Goal: Transaction & Acquisition: Purchase product/service

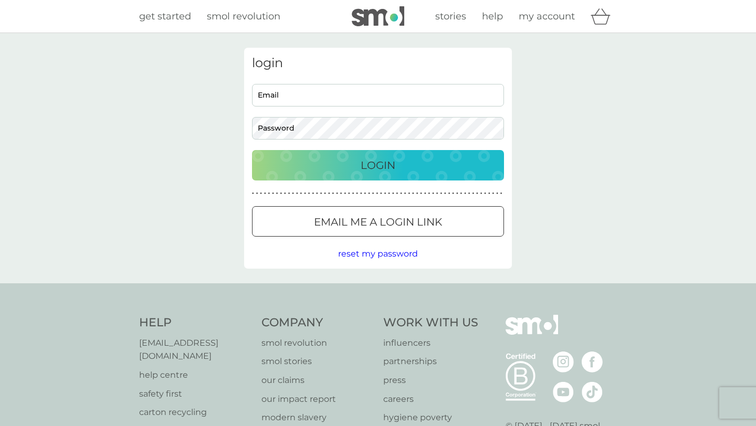
click at [419, 91] on input "Email" at bounding box center [378, 95] width 252 height 23
click at [397, 104] on input "Email" at bounding box center [378, 95] width 252 height 23
type input "[EMAIL_ADDRESS][DOMAIN_NAME]"
click at [252, 150] on button "Login" at bounding box center [378, 165] width 252 height 30
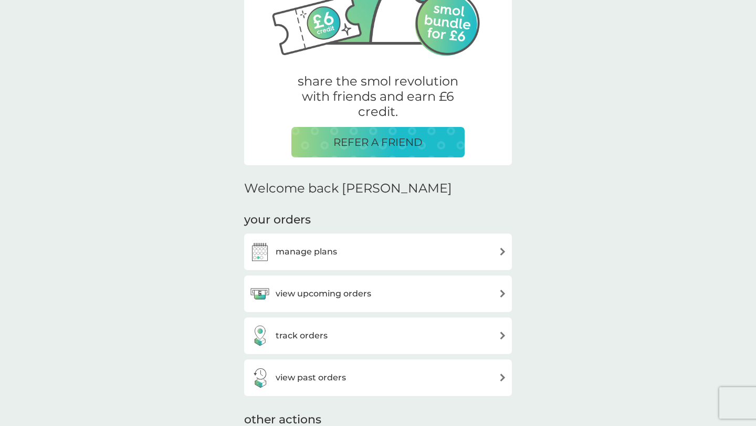
scroll to position [150, 0]
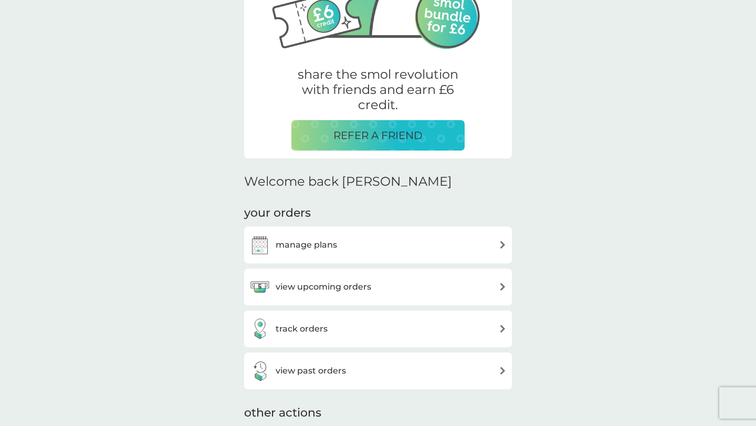
click at [355, 250] on div "manage plans" at bounding box center [377, 245] width 257 height 21
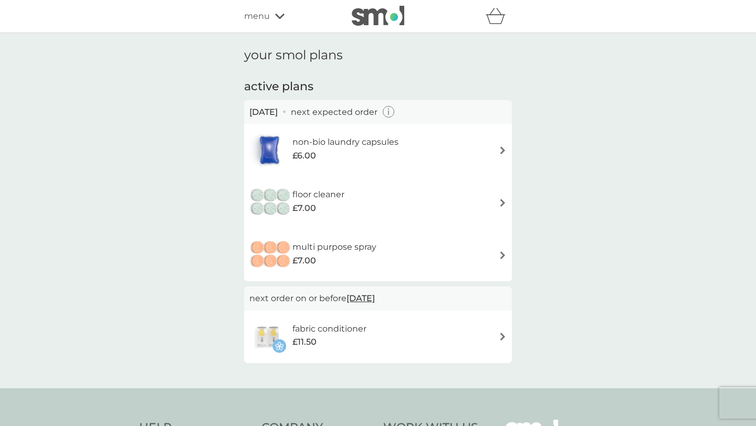
click at [395, 115] on icon "button" at bounding box center [389, 112] width 12 height 12
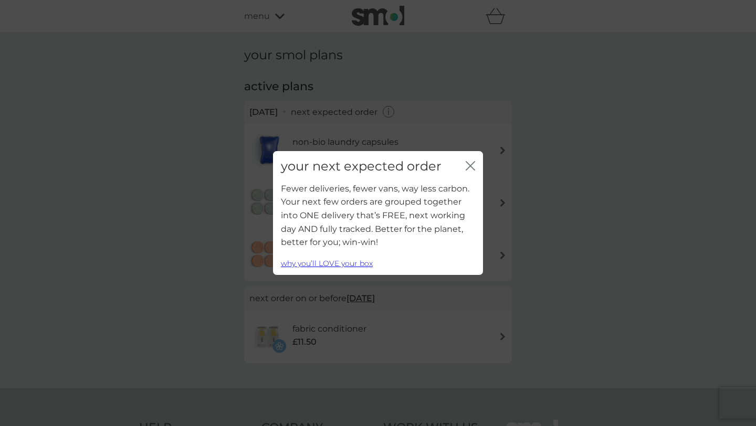
click at [473, 163] on icon "close" at bounding box center [469, 165] width 9 height 9
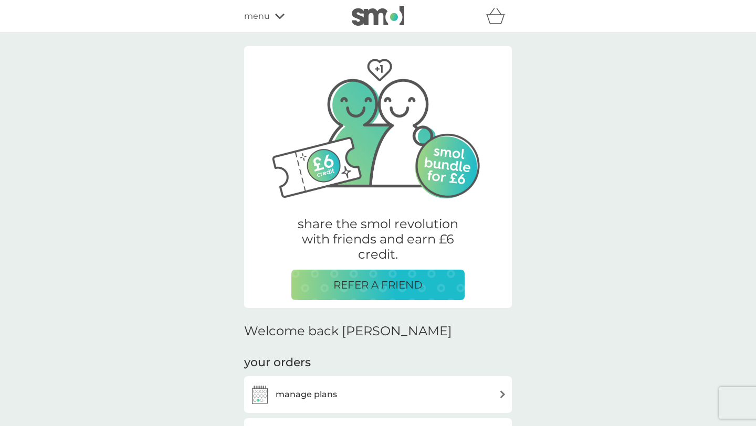
scroll to position [150, 0]
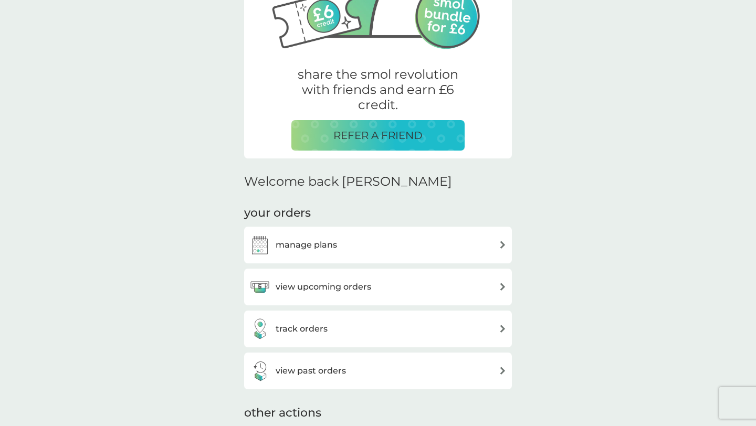
click at [333, 275] on div "view upcoming orders" at bounding box center [378, 287] width 268 height 37
click at [335, 285] on h3 "view upcoming orders" at bounding box center [323, 287] width 96 height 14
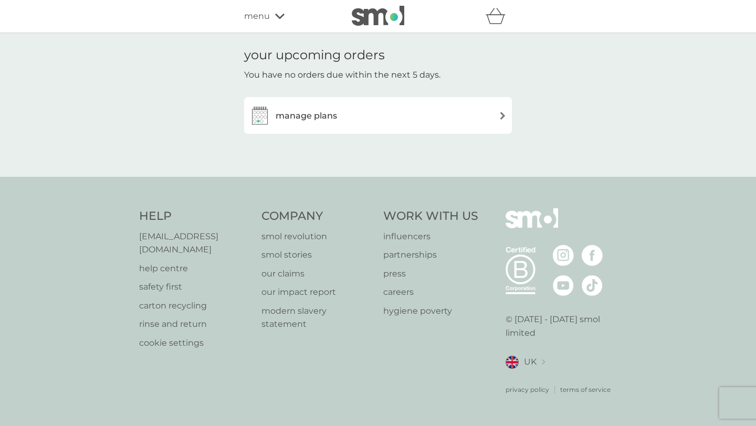
click at [370, 118] on div "manage plans" at bounding box center [377, 115] width 257 height 21
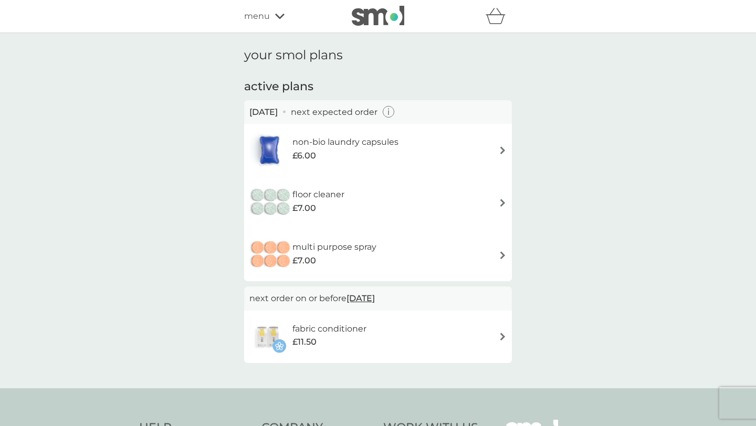
click at [365, 151] on div "£6.00" at bounding box center [345, 156] width 106 height 14
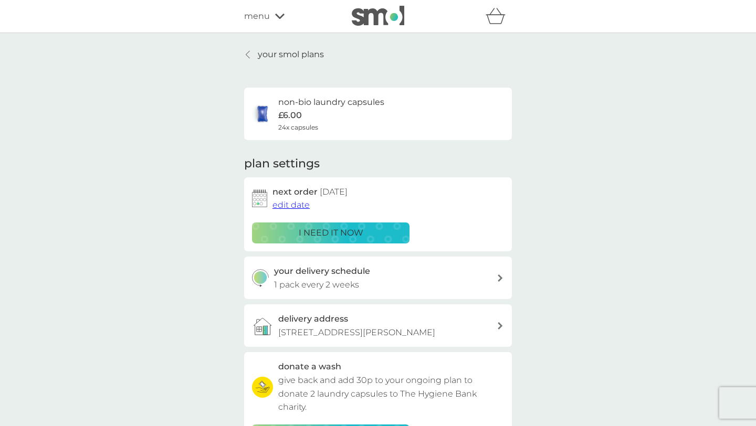
click at [305, 210] on span "edit date" at bounding box center [290, 205] width 37 height 10
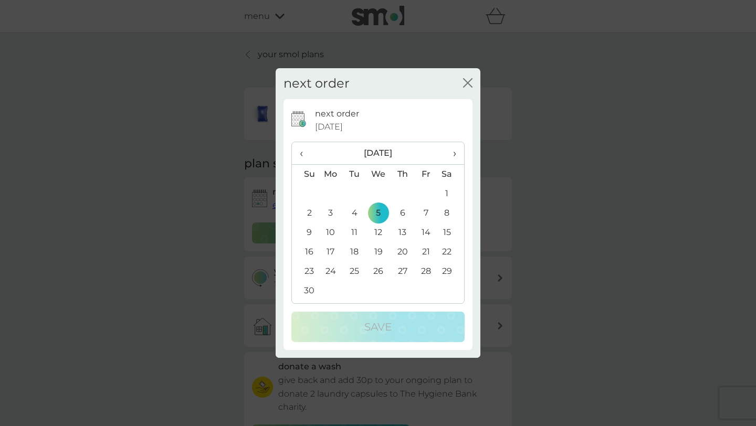
click at [307, 155] on span "‹" at bounding box center [305, 153] width 11 height 22
click at [453, 156] on span "›" at bounding box center [451, 153] width 10 height 22
click at [380, 252] on td "19" at bounding box center [378, 251] width 24 height 19
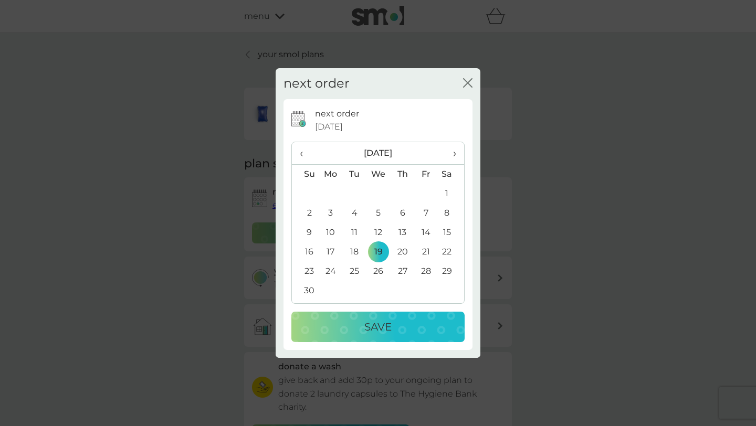
click at [382, 316] on button "Save" at bounding box center [377, 327] width 173 height 30
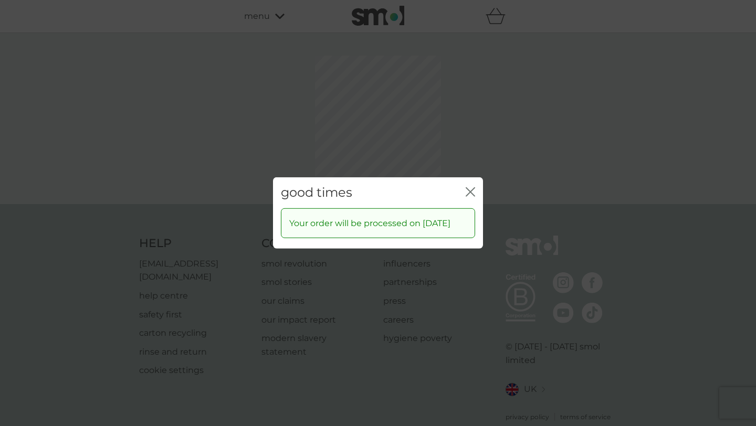
click at [467, 188] on icon "close" at bounding box center [468, 192] width 4 height 8
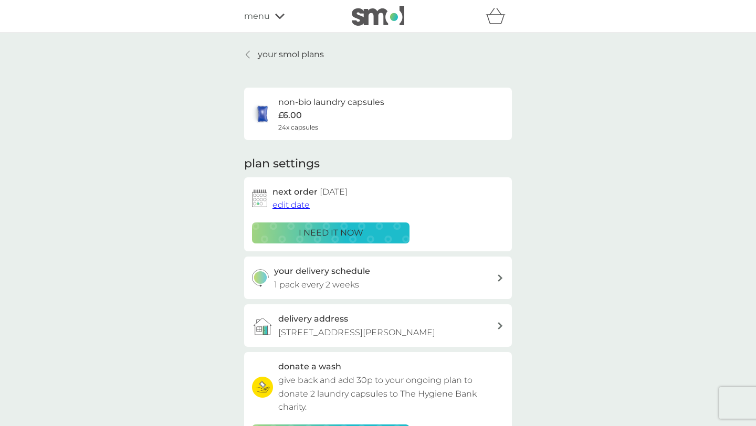
click at [247, 55] on icon at bounding box center [248, 54] width 4 height 8
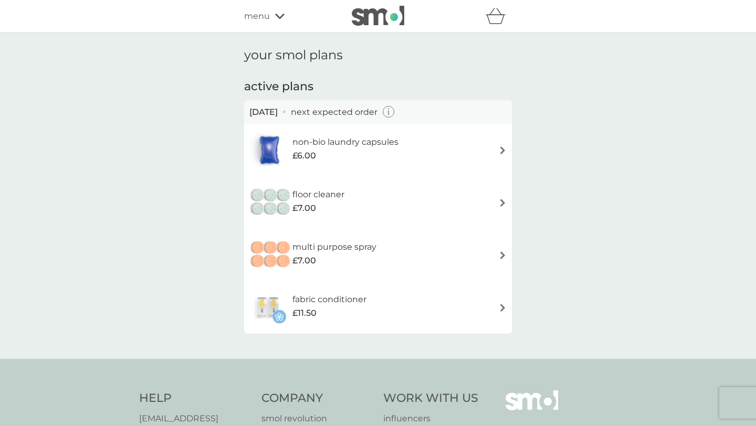
click at [322, 201] on div "£7.00" at bounding box center [318, 208] width 52 height 14
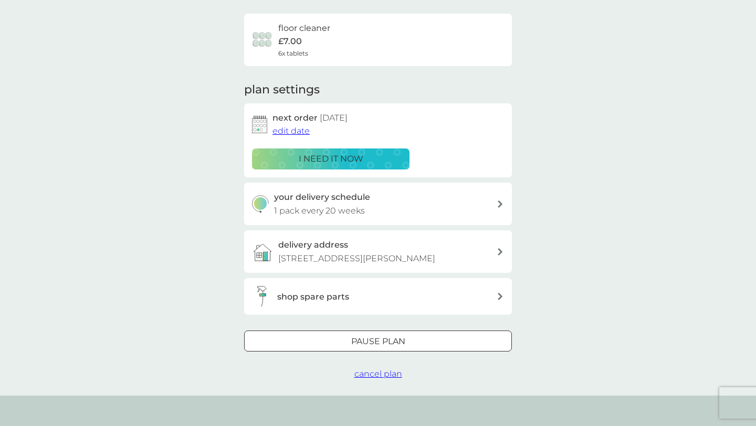
scroll to position [73, 0]
click at [338, 333] on button "Pause plan" at bounding box center [378, 341] width 268 height 21
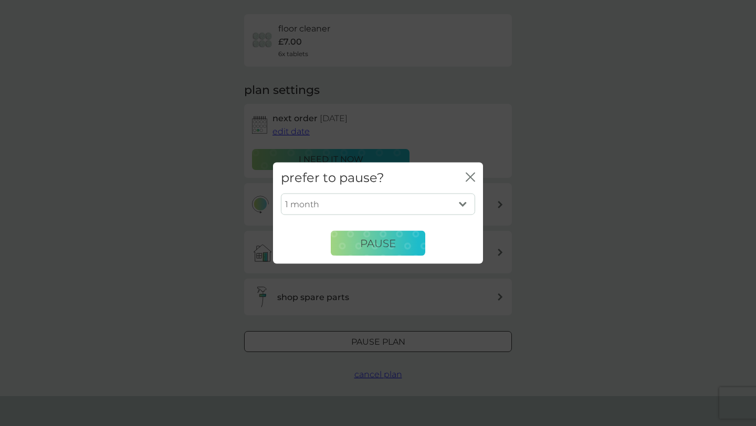
click at [406, 214] on select "1 month 2 months 3 months 4 months 5 months 6 months" at bounding box center [378, 204] width 194 height 22
click at [469, 178] on icon "close" at bounding box center [468, 177] width 4 height 8
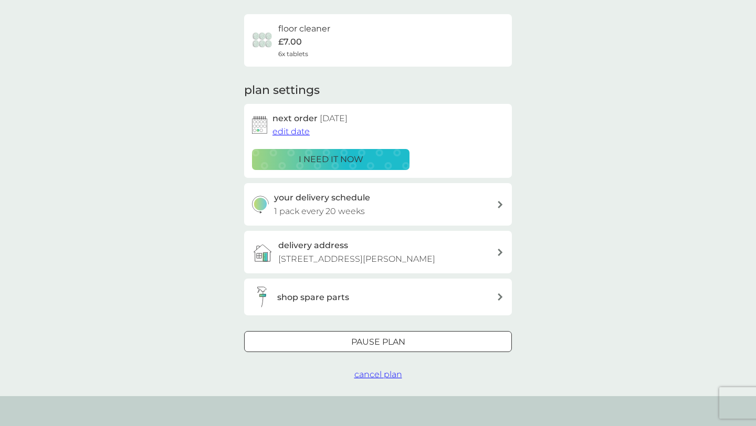
click at [370, 376] on span "cancel plan" at bounding box center [378, 374] width 48 height 10
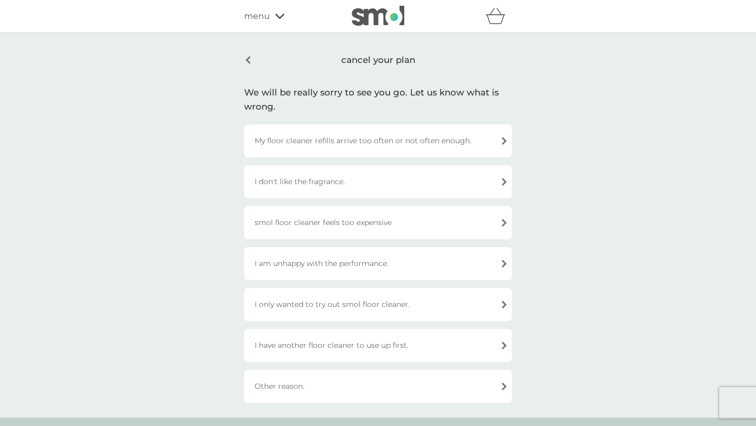
click at [341, 145] on div "My floor cleaner refills arrive too often or not often enough." at bounding box center [378, 140] width 268 height 33
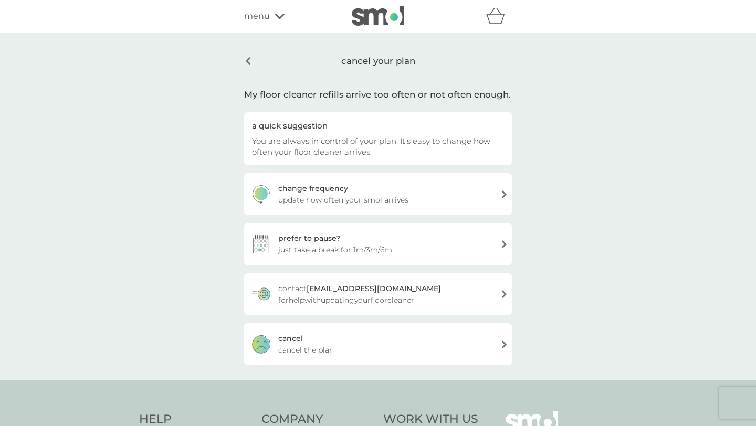
click at [335, 367] on div "cancel your plan My floor cleaner refills arrive too often or not often enough.…" at bounding box center [378, 206] width 756 height 347
click at [335, 352] on div "cancel cancel the plan" at bounding box center [378, 344] width 268 height 42
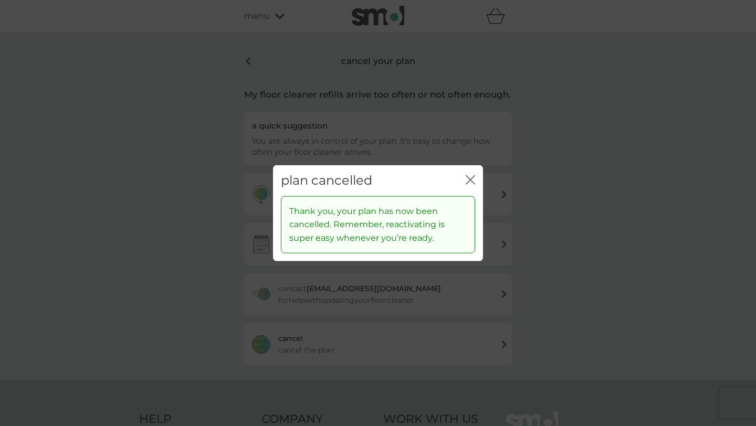
click at [473, 176] on icon "close" at bounding box center [472, 180] width 4 height 8
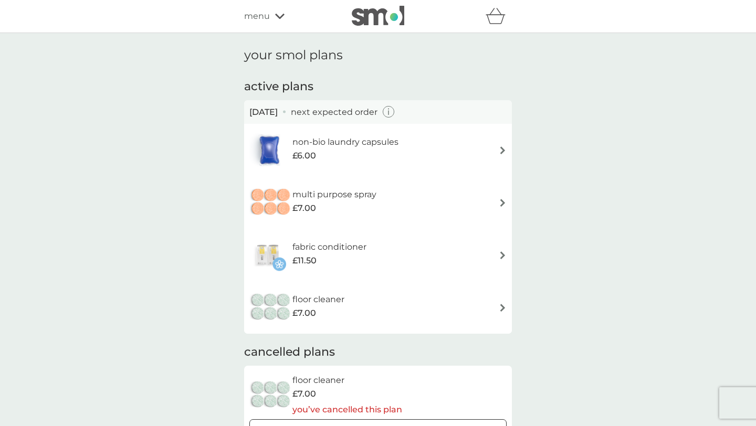
click at [327, 220] on div "multi purpose spray £7.00" at bounding box center [317, 202] width 137 height 37
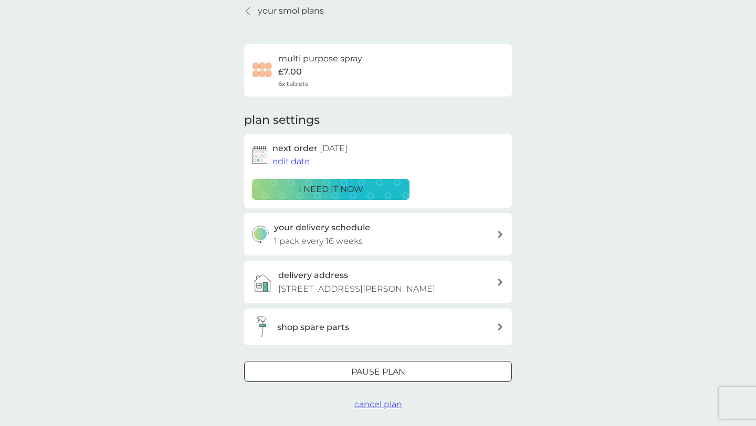
scroll to position [64, 0]
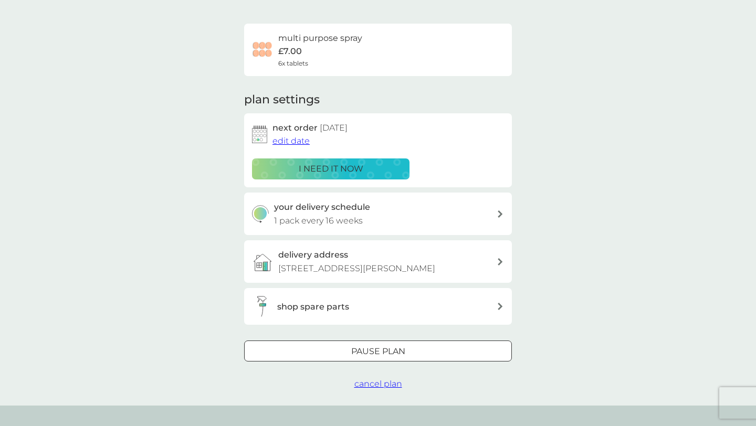
click at [370, 384] on span "cancel plan" at bounding box center [378, 384] width 48 height 10
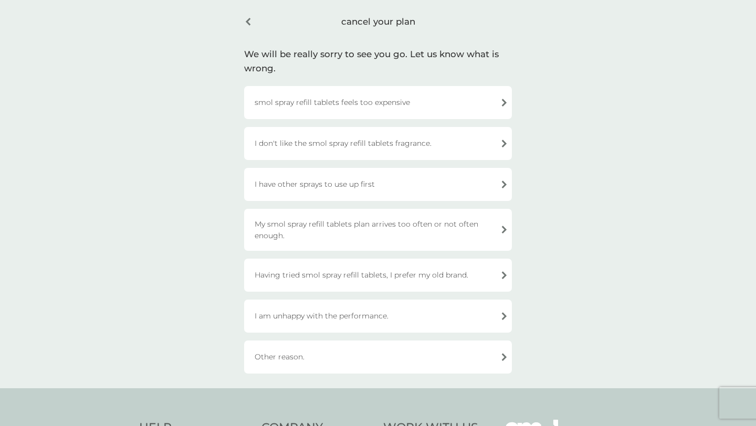
scroll to position [40, 0]
click at [375, 240] on div "My smol spray refill tablets plan arrives too often or not often enough." at bounding box center [378, 228] width 268 height 42
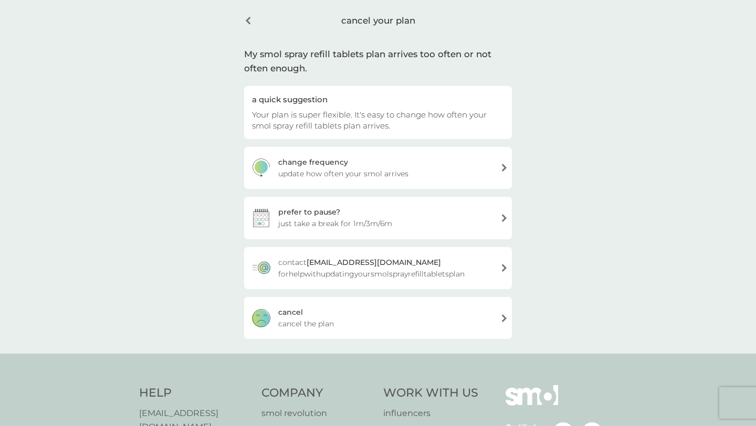
click at [375, 327] on div "cancel cancel the plan" at bounding box center [378, 318] width 268 height 42
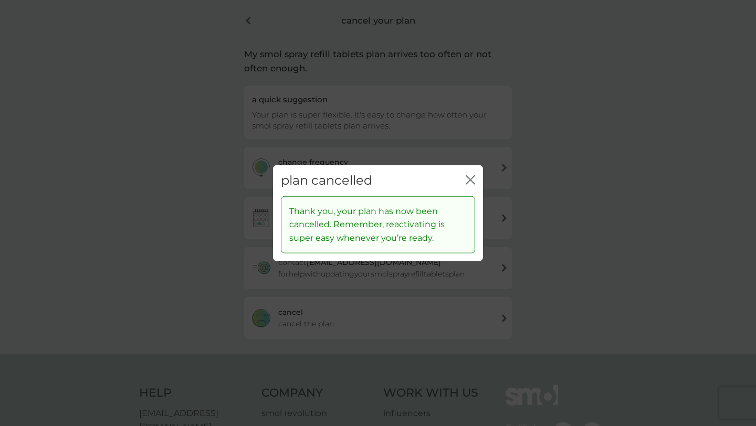
click at [479, 179] on div "plan cancelled close" at bounding box center [378, 180] width 210 height 31
click at [472, 179] on icon "close" at bounding box center [469, 179] width 9 height 9
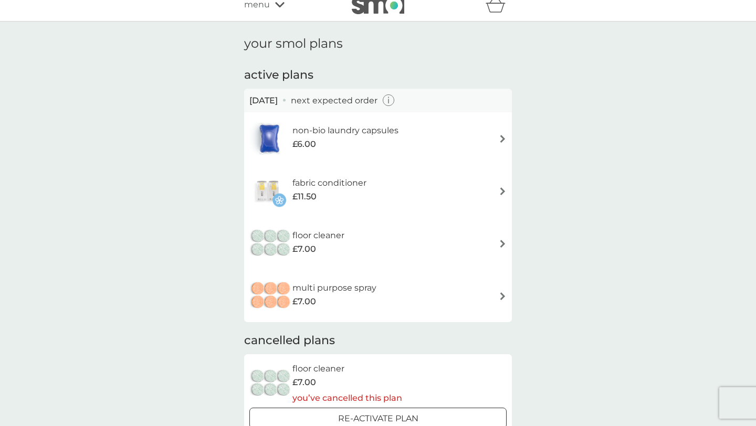
scroll to position [19, 0]
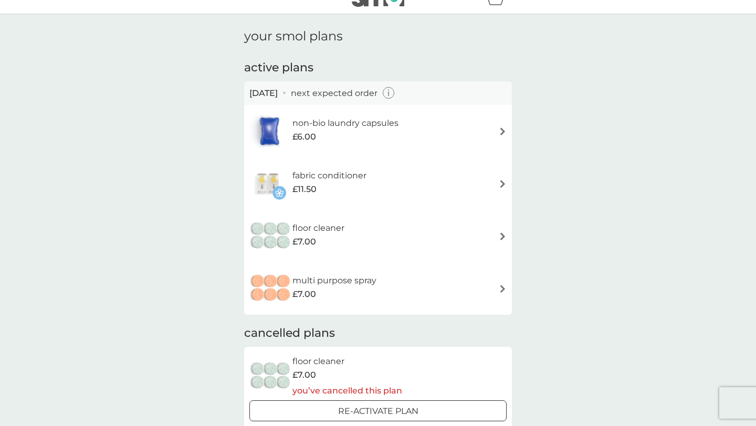
click at [303, 176] on h6 "fabric conditioner" at bounding box center [329, 176] width 74 height 14
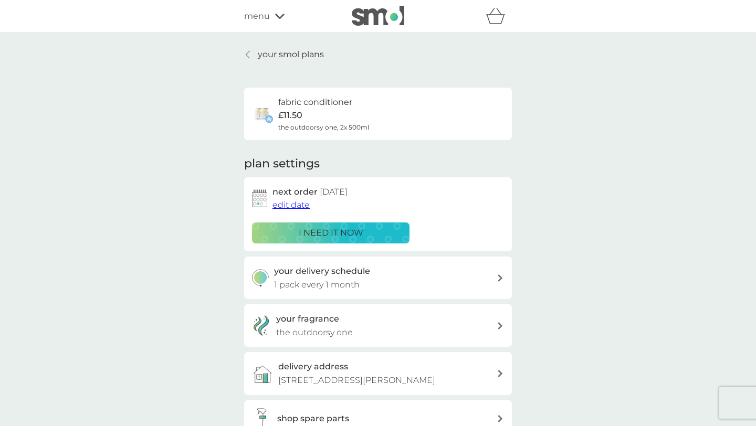
click at [328, 167] on div "plan settings next order 4 Dec 2025 edit date i need it now your delivery sched…" at bounding box center [378, 296] width 268 height 281
click at [263, 58] on p "your smol plans" at bounding box center [291, 55] width 66 height 14
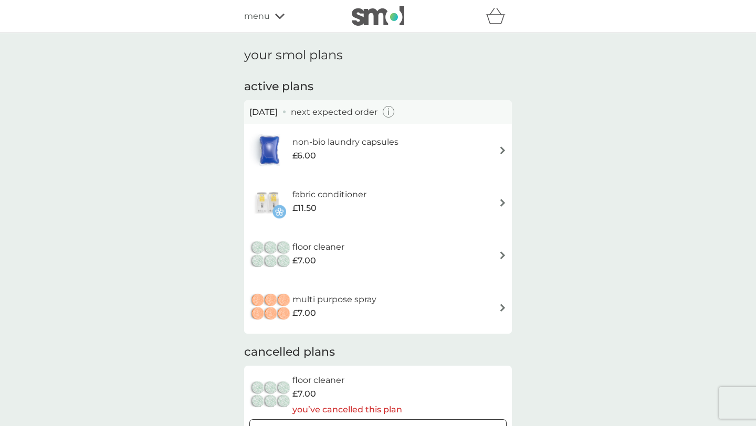
click at [279, 28] on div "refer a friend & you BOTH save smol impact smol shop your smol plans your upcom…" at bounding box center [378, 16] width 756 height 33
click at [278, 16] on icon at bounding box center [279, 16] width 9 height 5
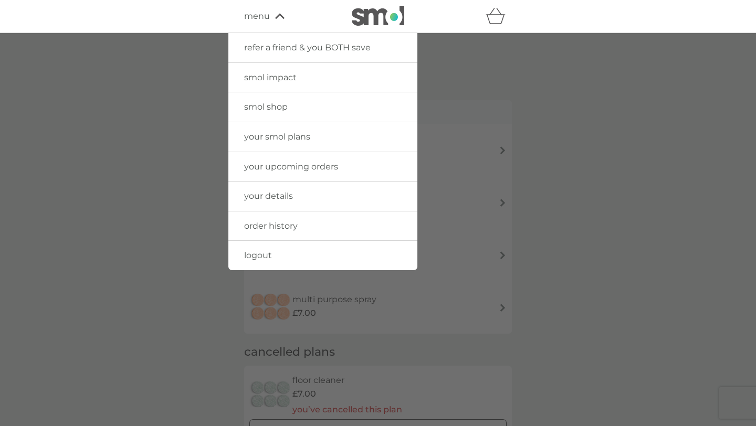
click at [218, 92] on div at bounding box center [378, 246] width 756 height 426
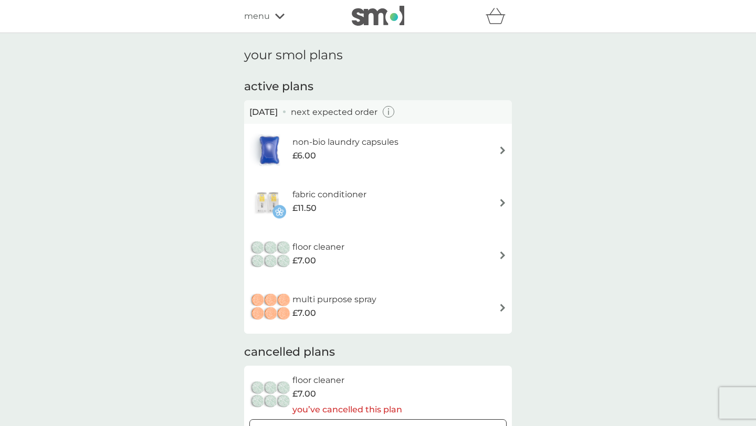
click at [337, 26] on div at bounding box center [377, 16] width 89 height 21
click at [347, 26] on div at bounding box center [377, 16] width 89 height 21
click at [362, 23] on img at bounding box center [378, 16] width 52 height 20
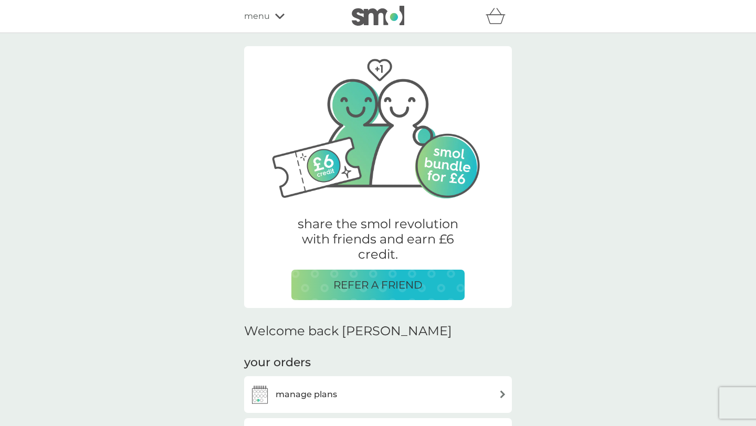
click at [269, 24] on div "refer a friend & you BOTH save smol impact smol shop your smol plans your upcom…" at bounding box center [378, 16] width 268 height 21
click at [268, 22] on span "menu" at bounding box center [257, 16] width 26 height 14
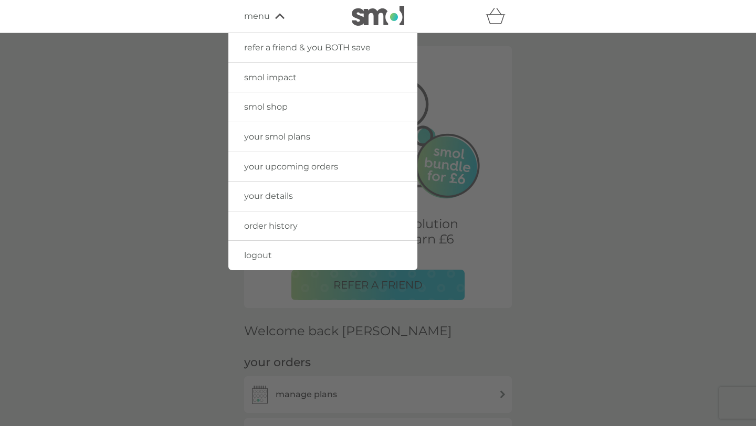
click at [182, 122] on div at bounding box center [378, 246] width 756 height 426
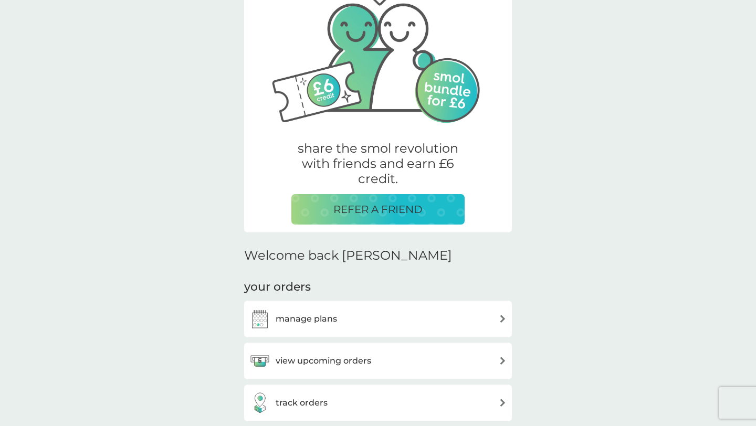
scroll to position [152, 0]
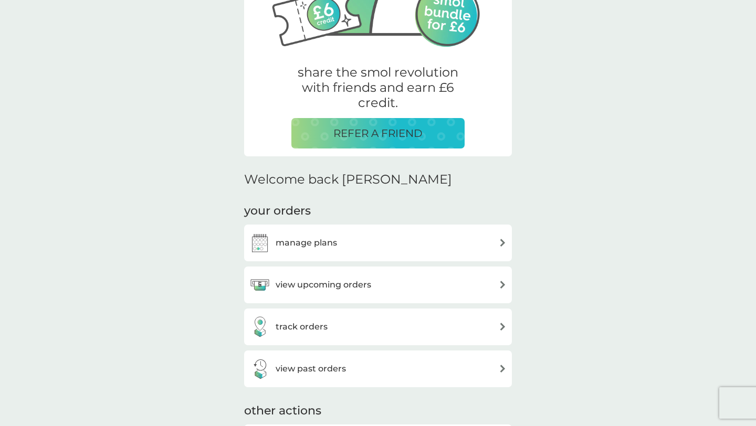
click at [320, 284] on h3 "view upcoming orders" at bounding box center [323, 285] width 96 height 14
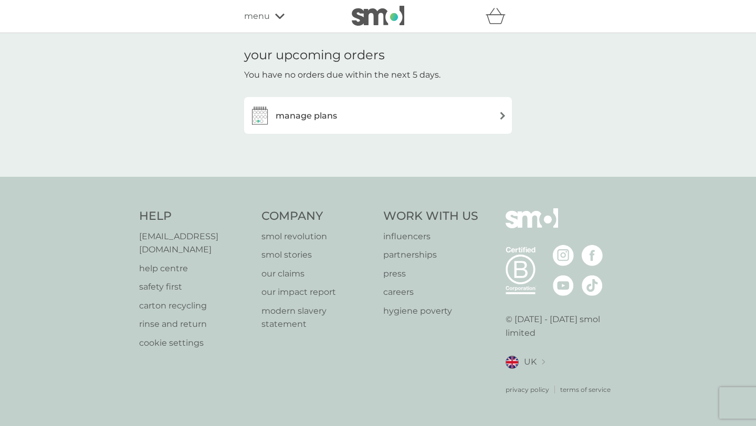
click at [325, 111] on h3 "manage plans" at bounding box center [305, 116] width 61 height 14
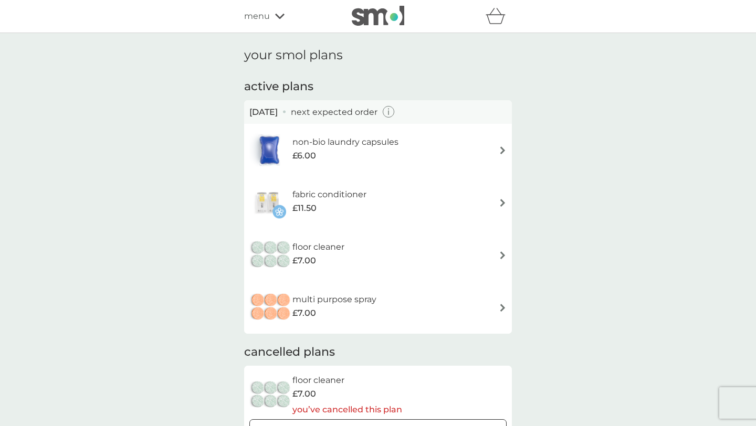
click at [389, 111] on icon "button" at bounding box center [388, 112] width 1 height 5
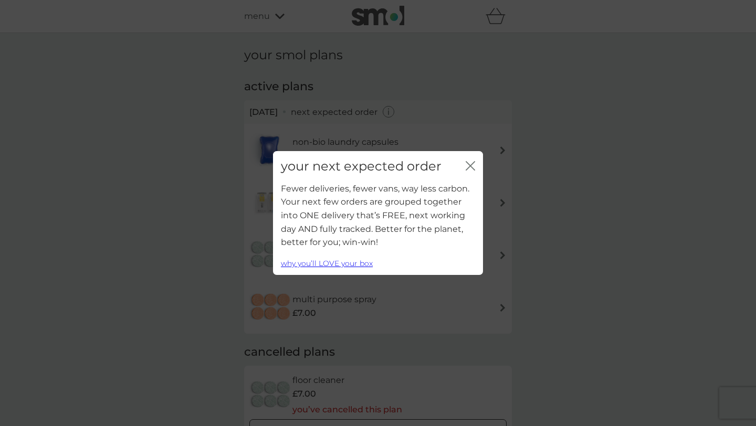
click at [474, 169] on icon "close" at bounding box center [472, 166] width 4 height 8
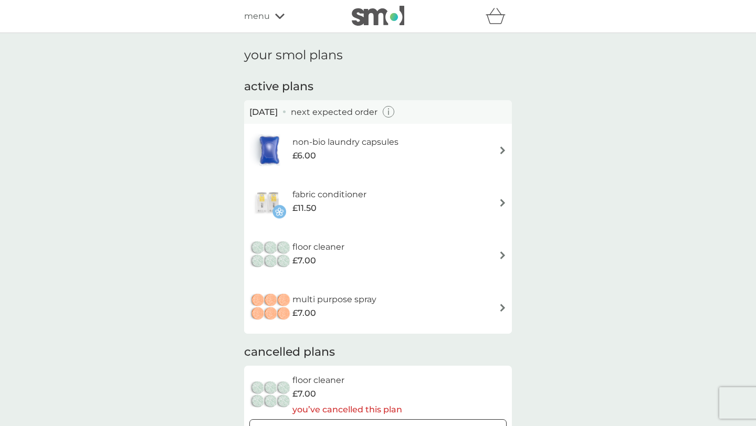
click at [270, 13] on div "menu" at bounding box center [288, 16] width 89 height 14
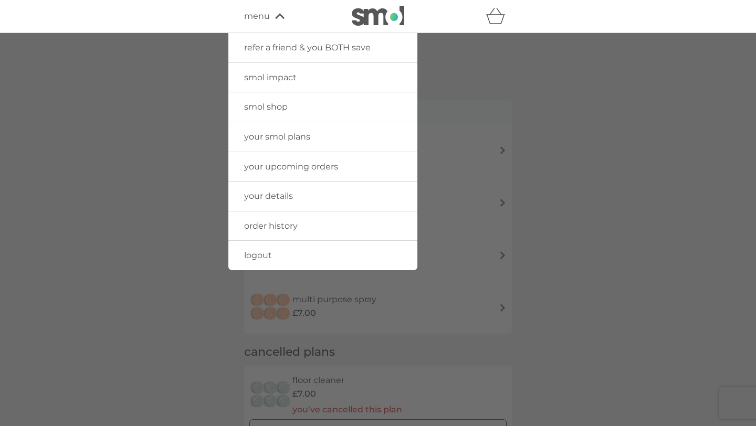
click at [300, 167] on span "your upcoming orders" at bounding box center [291, 167] width 94 height 10
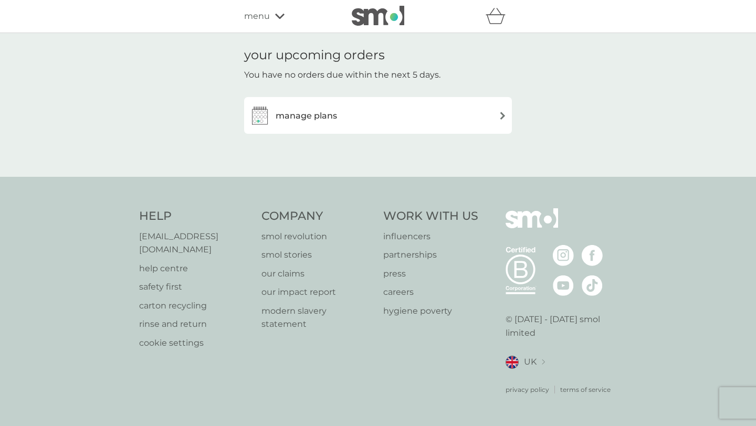
click at [425, 112] on div "manage plans" at bounding box center [377, 115] width 257 height 21
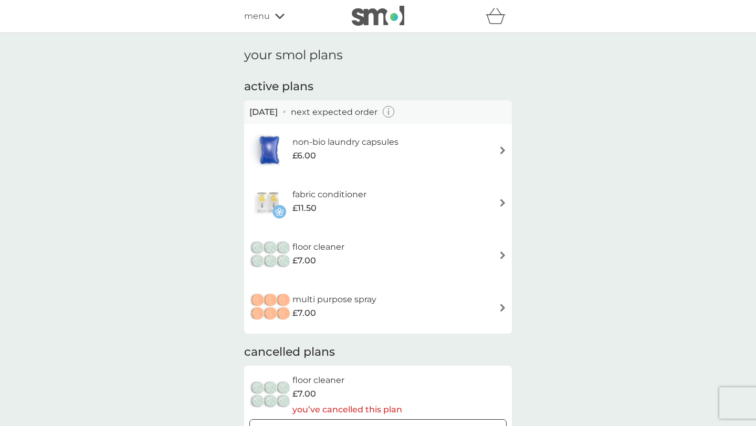
click at [588, 167] on div "your smol plans active plans 19 Nov 2025 next expected order non-bio laundry ca…" at bounding box center [378, 291] width 756 height 517
click at [270, 18] on div "menu" at bounding box center [288, 16] width 89 height 14
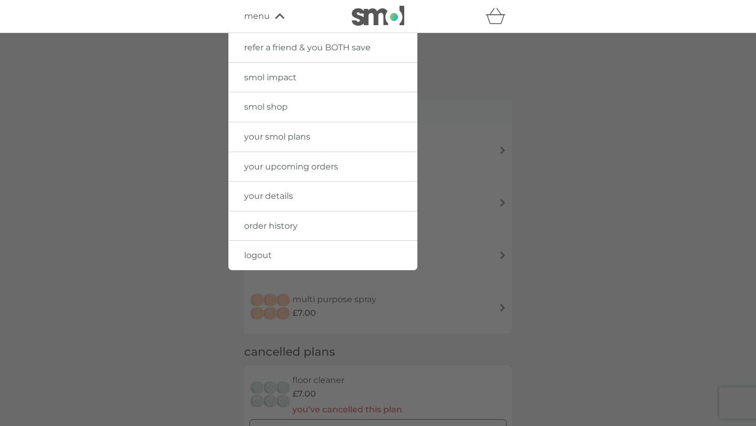
click at [306, 168] on span "your upcoming orders" at bounding box center [291, 167] width 94 height 10
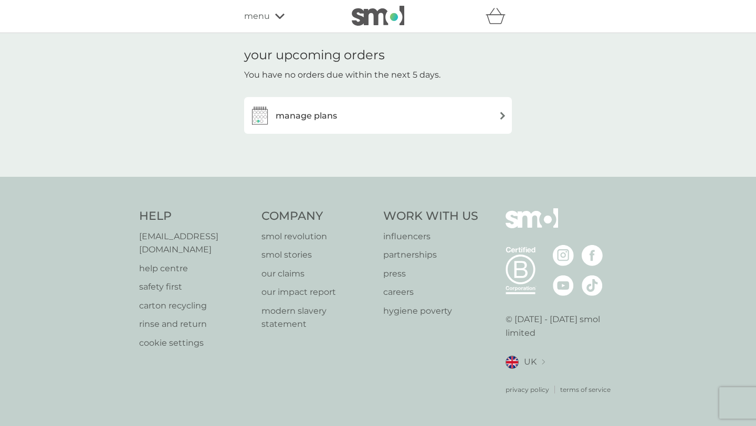
click at [397, 24] on img at bounding box center [378, 16] width 52 height 20
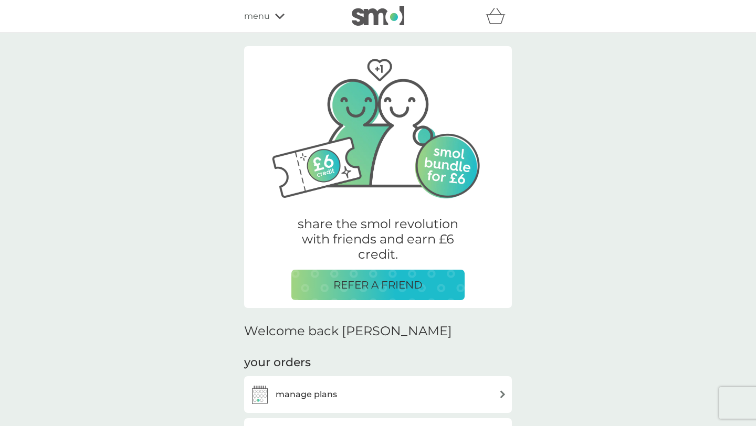
click at [496, 17] on icon "basket" at bounding box center [495, 16] width 20 height 16
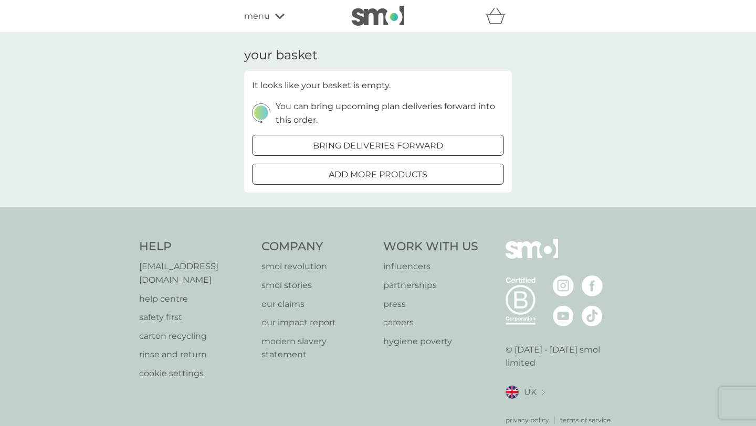
click at [417, 171] on p "add more products" at bounding box center [377, 175] width 99 height 14
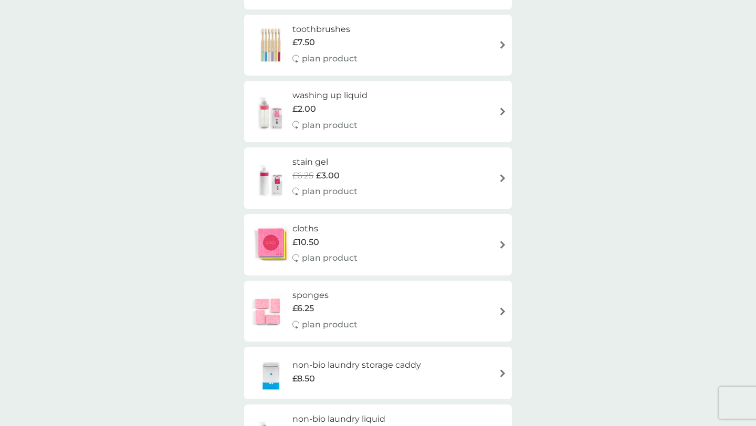
scroll to position [916, 0]
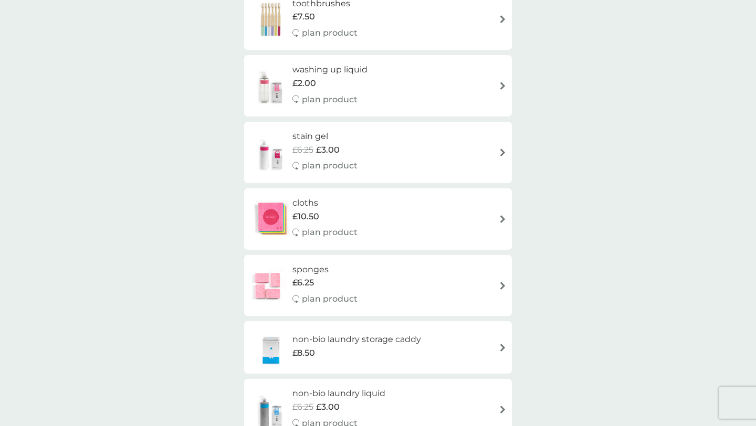
click at [397, 272] on div "sponges £6.25 plan product" at bounding box center [377, 286] width 257 height 46
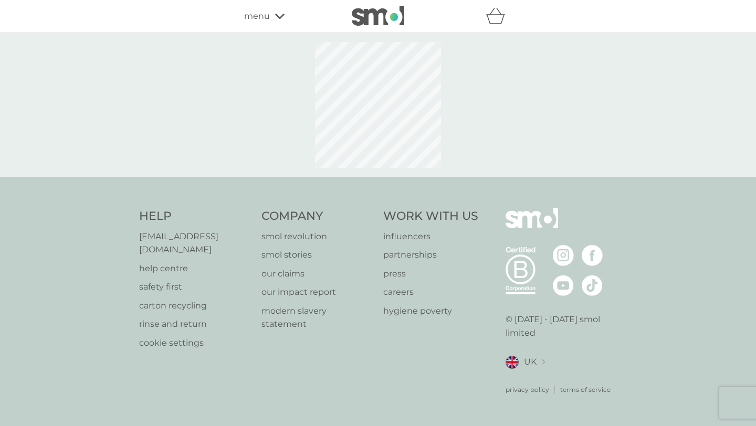
select select "63"
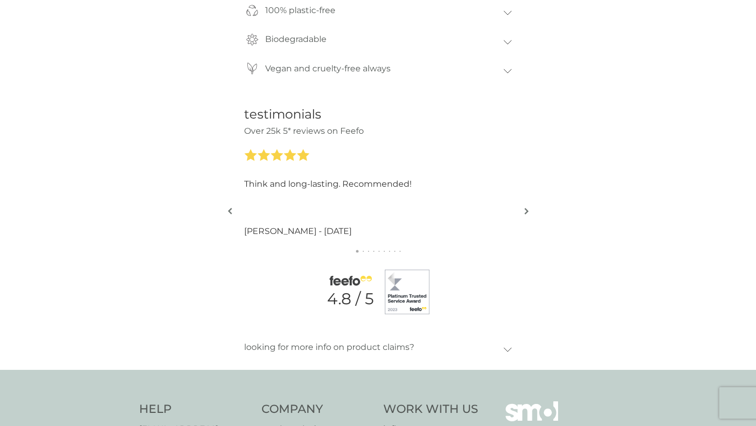
scroll to position [899, 0]
click at [525, 212] on img "button" at bounding box center [526, 212] width 4 height 8
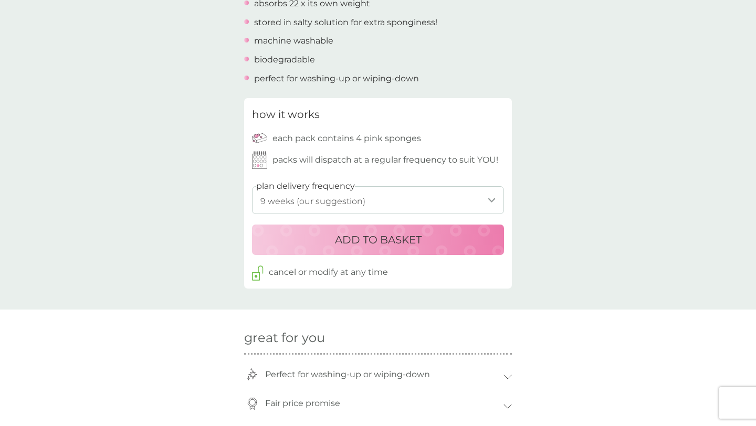
scroll to position [333, 0]
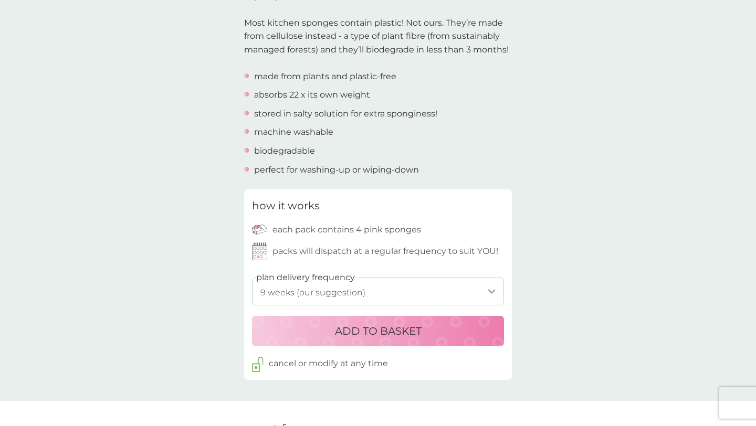
click at [421, 328] on p "ADD TO BASKET" at bounding box center [378, 331] width 87 height 17
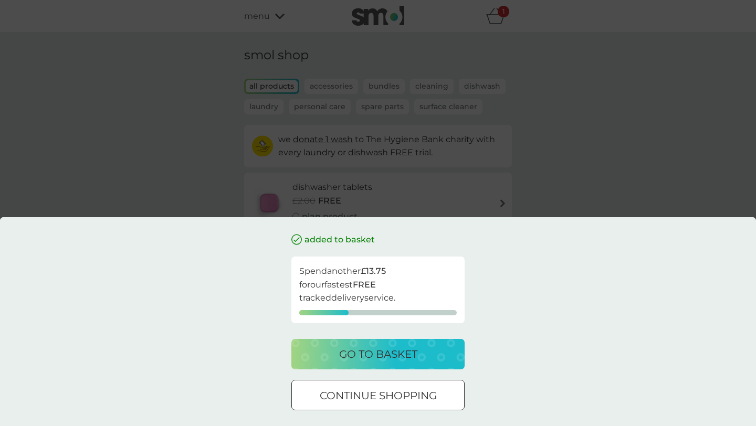
click at [405, 357] on p "go to basket" at bounding box center [378, 354] width 78 height 17
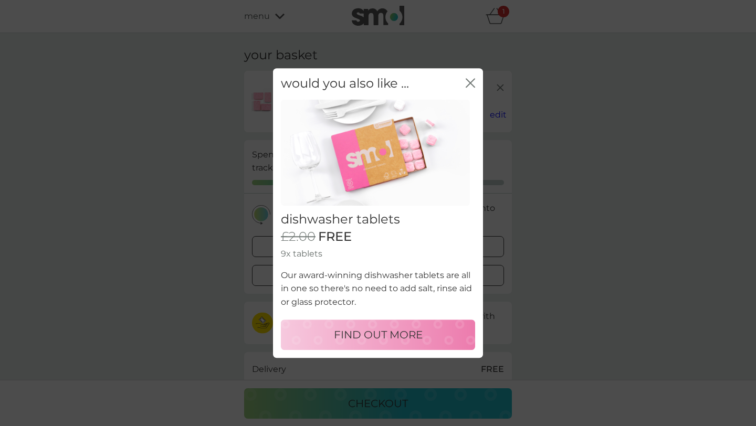
click at [468, 82] on icon "close" at bounding box center [469, 82] width 9 height 9
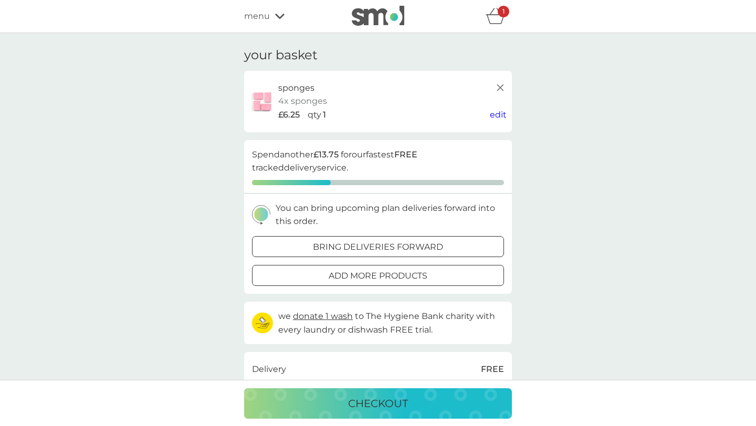
click at [282, 14] on icon at bounding box center [279, 16] width 9 height 6
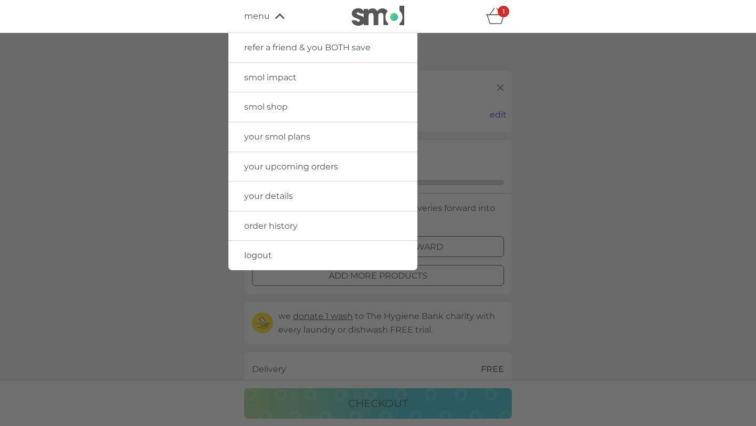
click at [504, 20] on icon "basket" at bounding box center [495, 16] width 20 height 16
click at [556, 200] on div at bounding box center [378, 246] width 756 height 426
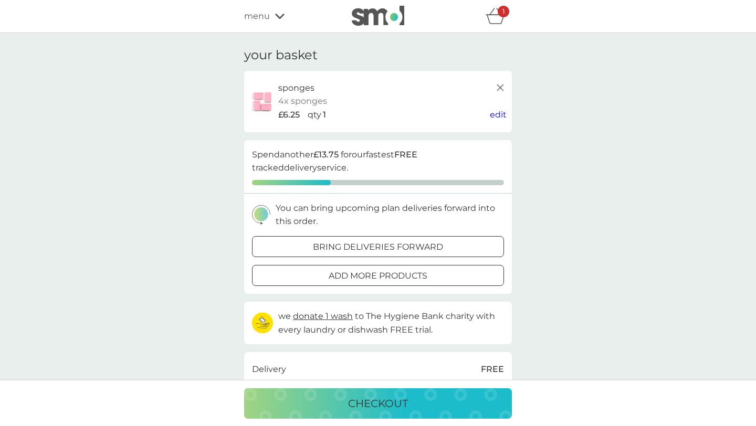
click at [493, 18] on icon "basket" at bounding box center [495, 16] width 20 height 16
click at [270, 17] on div "menu" at bounding box center [288, 16] width 89 height 14
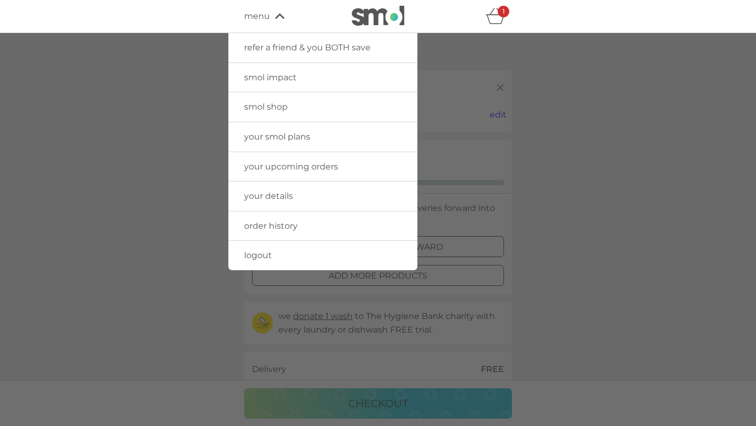
click at [286, 104] on span "smol shop" at bounding box center [266, 107] width 44 height 10
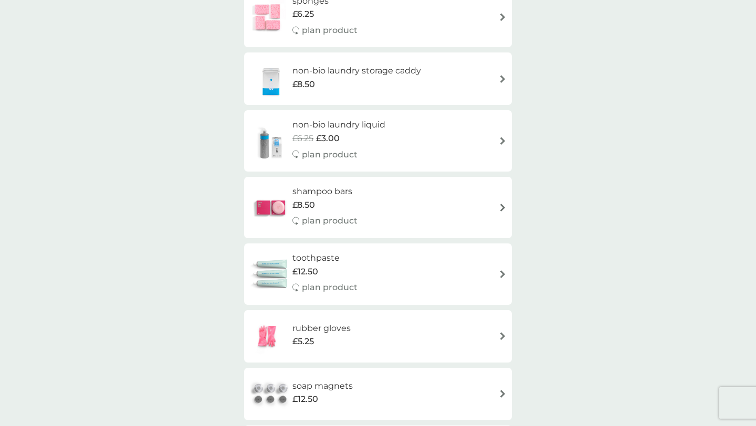
scroll to position [1100, 0]
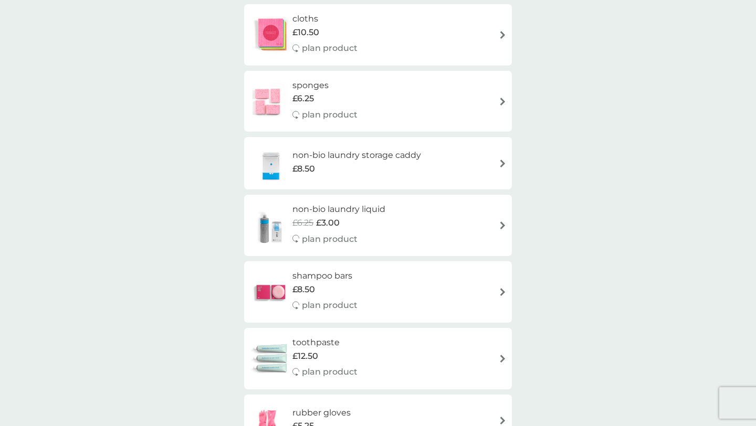
click at [400, 104] on div "sponges £6.25 plan product" at bounding box center [377, 102] width 257 height 46
select select "63"
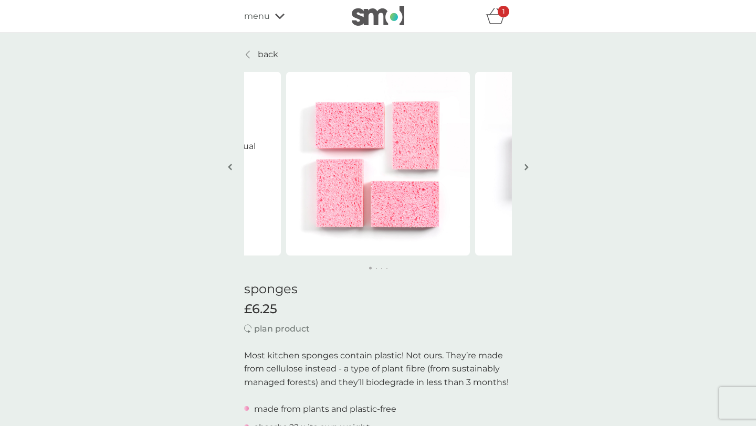
click at [507, 25] on div "1" at bounding box center [498, 16] width 26 height 21
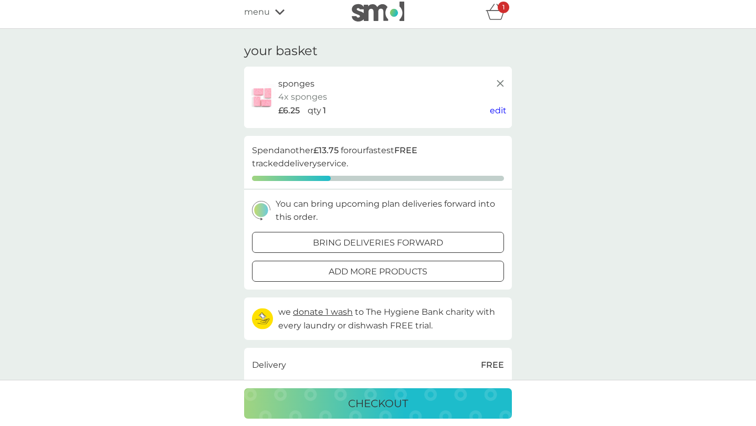
scroll to position [4, 0]
click at [330, 397] on div "checkout" at bounding box center [377, 403] width 247 height 17
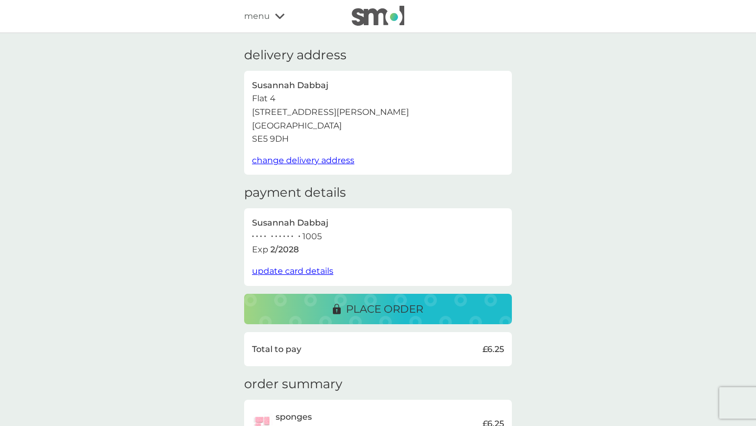
click at [363, 306] on p "place order" at bounding box center [384, 309] width 77 height 17
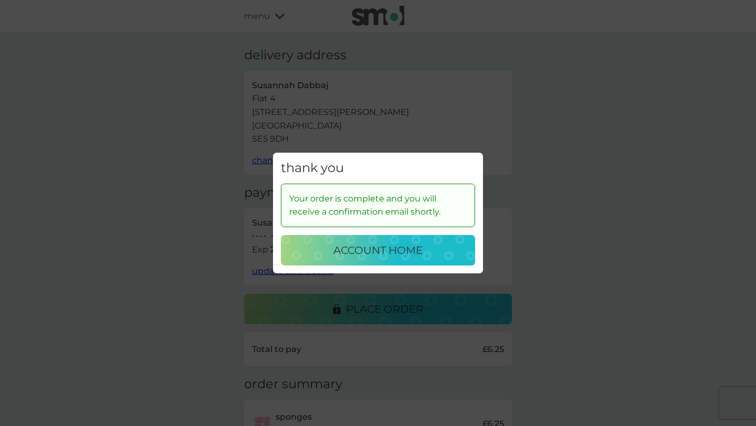
click at [388, 259] on button "account home" at bounding box center [378, 250] width 194 height 30
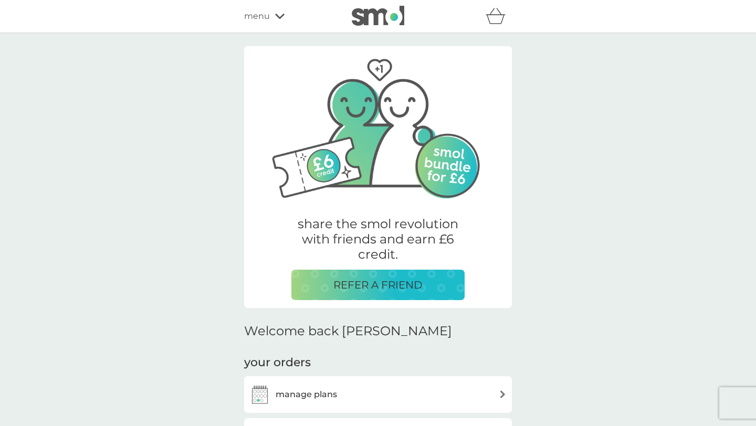
click at [310, 383] on div "manage plans" at bounding box center [378, 394] width 268 height 37
click at [311, 389] on h3 "manage plans" at bounding box center [305, 395] width 61 height 14
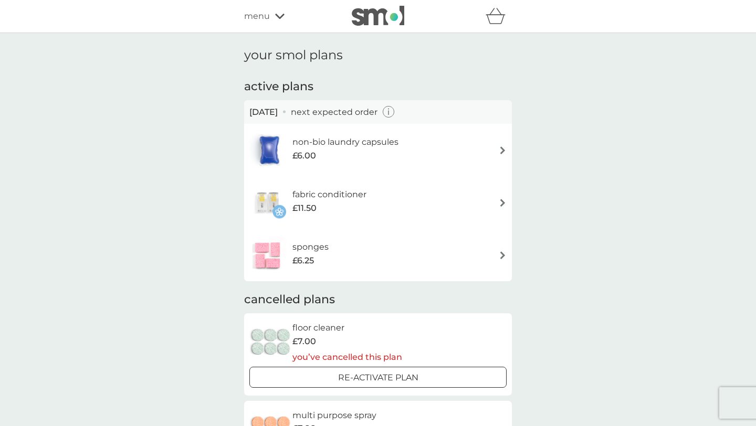
click at [353, 257] on div "sponges £6.25" at bounding box center [377, 255] width 257 height 37
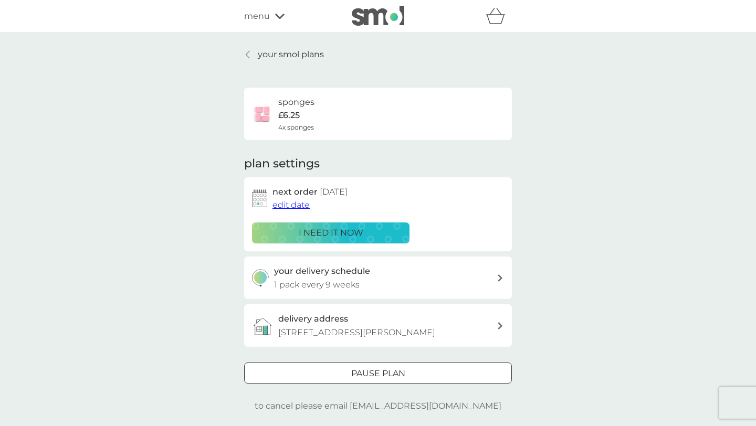
click at [255, 55] on link "your smol plans" at bounding box center [284, 55] width 80 height 14
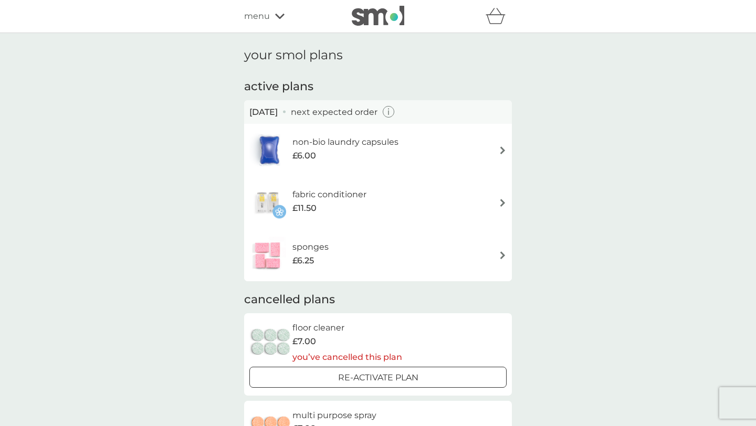
click at [29, 221] on div "your smol plans active plans 19 Nov 2025 next expected order non-bio laundry ca…" at bounding box center [378, 265] width 756 height 465
